Goal: Task Accomplishment & Management: Complete application form

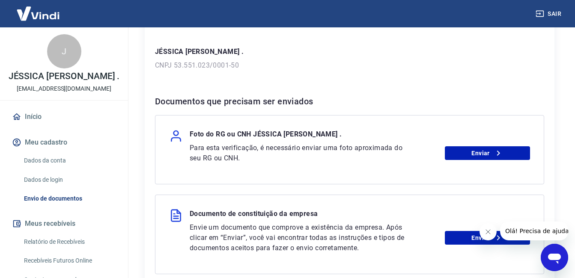
scroll to position [128, 0]
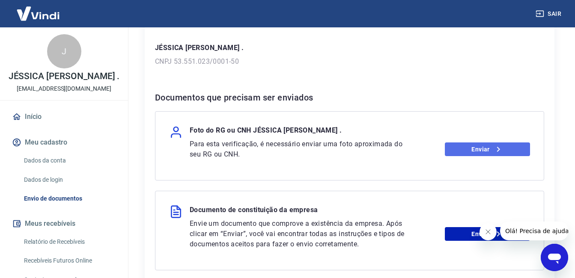
click at [466, 150] on link "Enviar" at bounding box center [487, 149] width 85 height 14
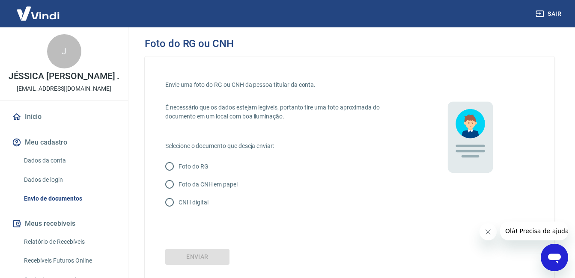
click at [181, 201] on p "CNH digital" at bounding box center [193, 202] width 30 height 9
click at [178, 201] on input "CNH digital" at bounding box center [169, 202] width 18 height 18
radio input "true"
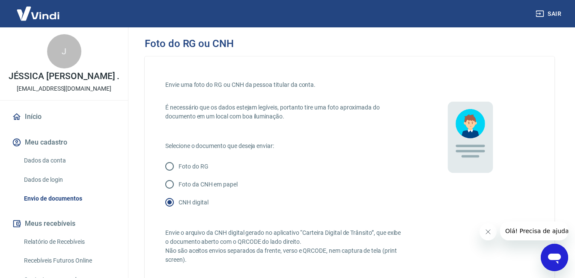
click at [180, 184] on p "Foto da CNH em papel" at bounding box center [207, 184] width 59 height 9
click at [178, 184] on input "Foto da CNH em papel" at bounding box center [169, 184] width 18 height 18
radio input "true"
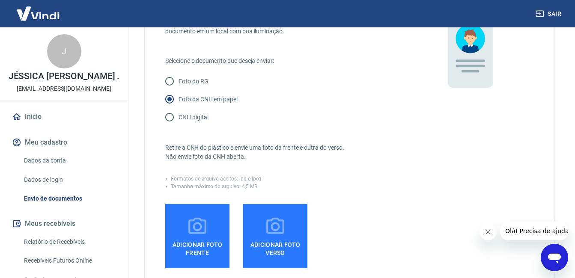
scroll to position [86, 0]
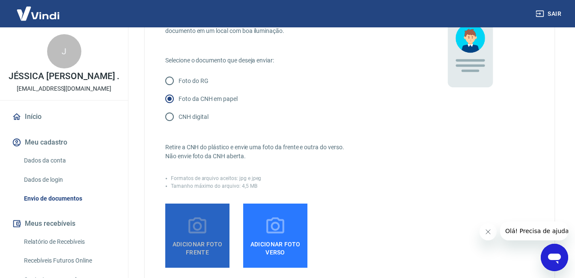
click at [209, 263] on label "Adicionar foto frente" at bounding box center [197, 236] width 64 height 64
click at [0, 0] on input "Adicionar foto frente" at bounding box center [0, 0] width 0 height 0
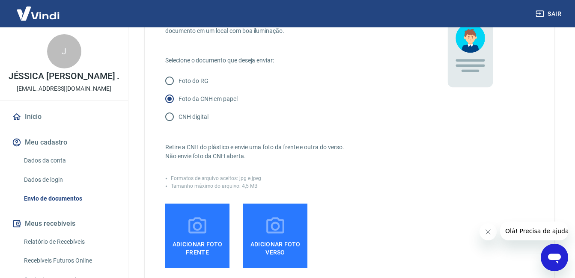
drag, startPoint x: 266, startPoint y: 30, endPoint x: 413, endPoint y: 127, distance: 176.2
click at [413, 128] on div "Envie uma foto do RG ou CNH da pessoa titular da conta. É necessário que os dad…" at bounding box center [349, 155] width 368 height 328
click at [207, 244] on span "Adicionar foto frente" at bounding box center [197, 246] width 57 height 19
click at [0, 0] on input "Adicionar foto frente" at bounding box center [0, 0] width 0 height 0
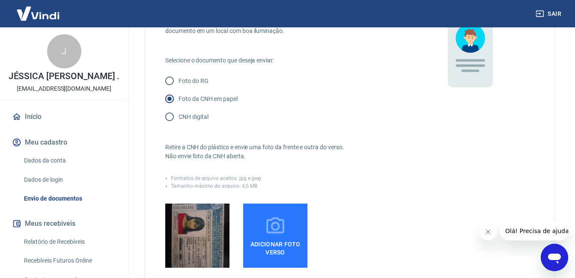
click at [291, 235] on label "Adicionar foto verso" at bounding box center [275, 236] width 64 height 64
click at [0, 0] on input "Adicionar foto verso" at bounding box center [0, 0] width 0 height 0
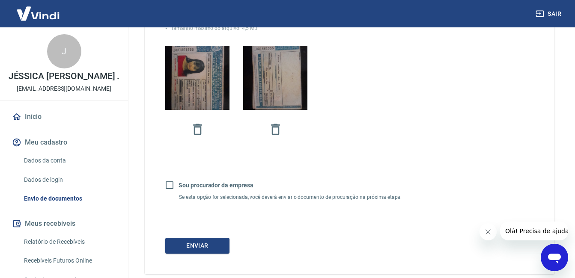
scroll to position [257, 0]
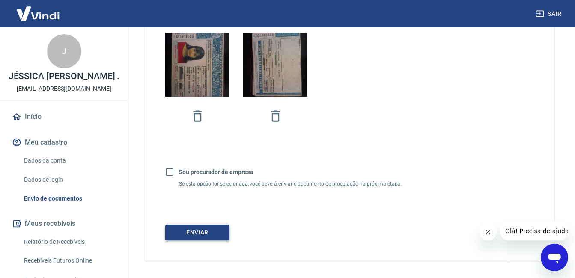
click at [218, 234] on button "Enviar" at bounding box center [197, 233] width 64 height 16
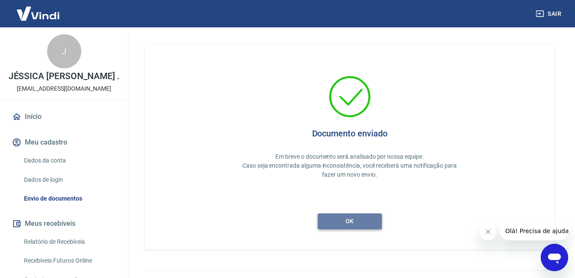
click at [370, 225] on button "ok" at bounding box center [349, 221] width 64 height 16
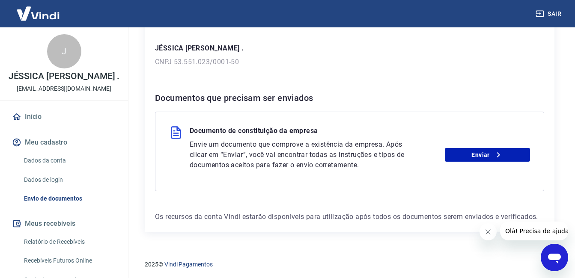
scroll to position [129, 0]
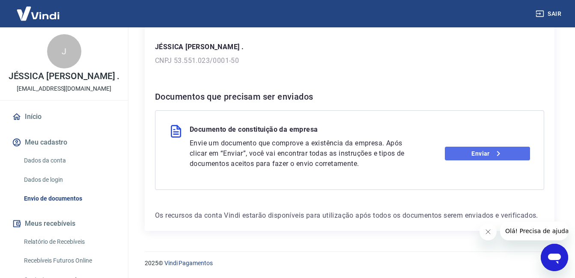
drag, startPoint x: 489, startPoint y: 148, endPoint x: 495, endPoint y: 149, distance: 6.1
click at [489, 148] on link "Enviar" at bounding box center [487, 154] width 85 height 14
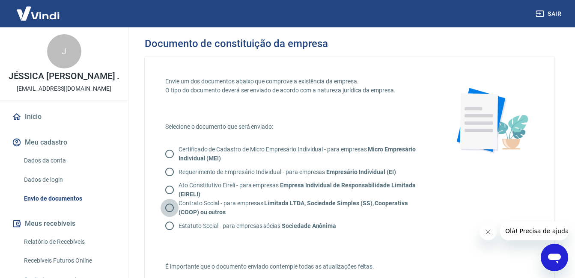
click at [169, 210] on input "Contrato Social - para empresas Limitada LTDA, Sociedade Simples (SS), Cooperat…" at bounding box center [169, 208] width 18 height 18
radio input "true"
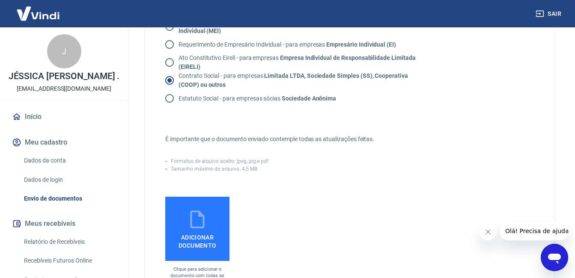
scroll to position [128, 0]
click at [194, 231] on span "Adicionar documento" at bounding box center [197, 238] width 57 height 19
click at [0, 0] on input "Adicionar documento" at bounding box center [0, 0] width 0 height 0
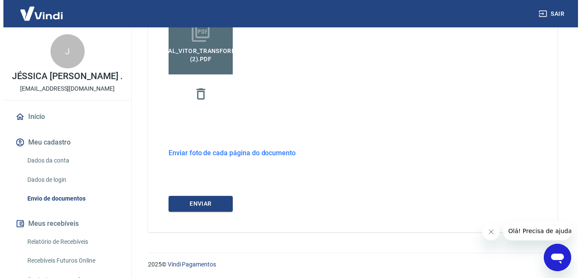
scroll to position [315, 0]
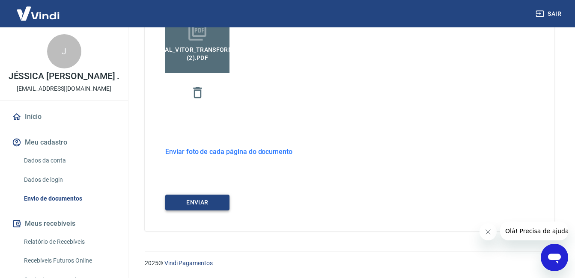
click at [213, 205] on button "ENVIAR" at bounding box center [197, 203] width 64 height 16
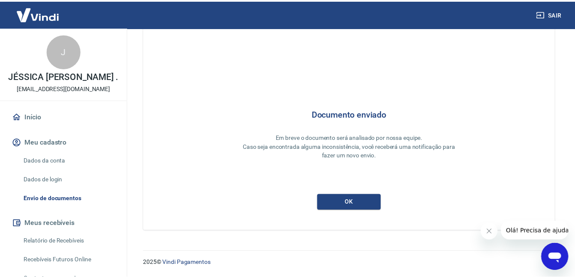
scroll to position [19, 0]
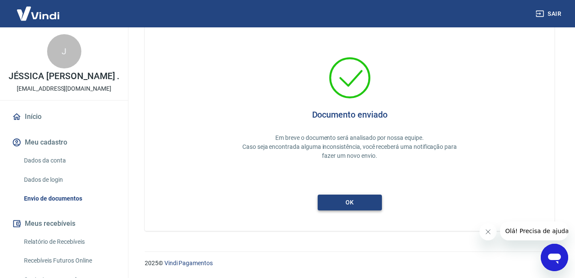
click at [338, 202] on button "ok" at bounding box center [349, 203] width 64 height 16
